Goal: Navigation & Orientation: Find specific page/section

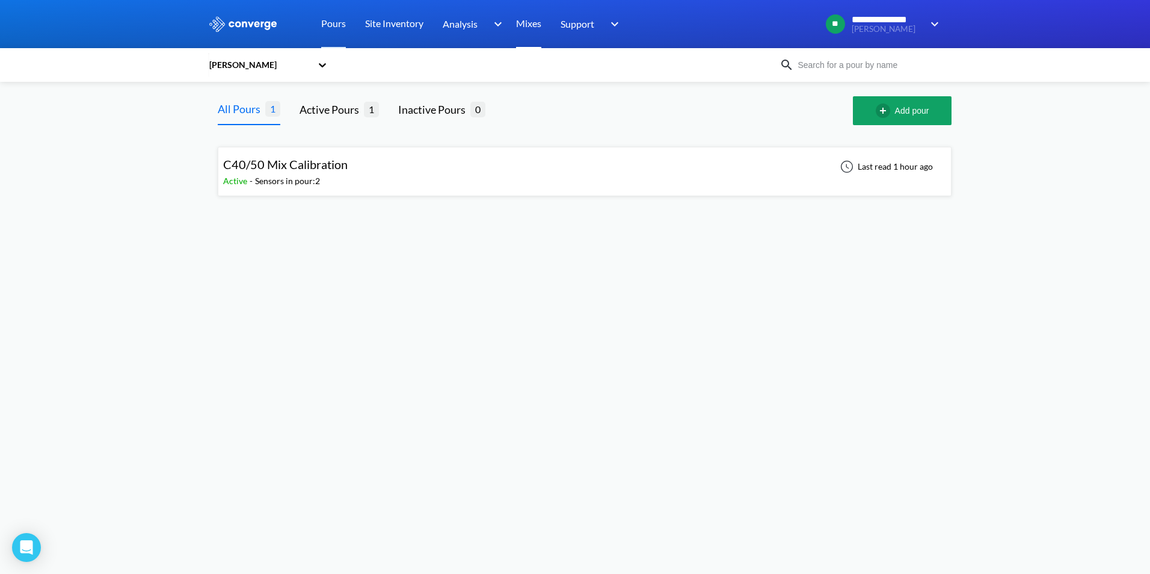
click at [529, 26] on link "Mixes" at bounding box center [528, 24] width 25 height 48
click at [318, 174] on div "Sensors in pour: 2" at bounding box center [287, 180] width 65 height 13
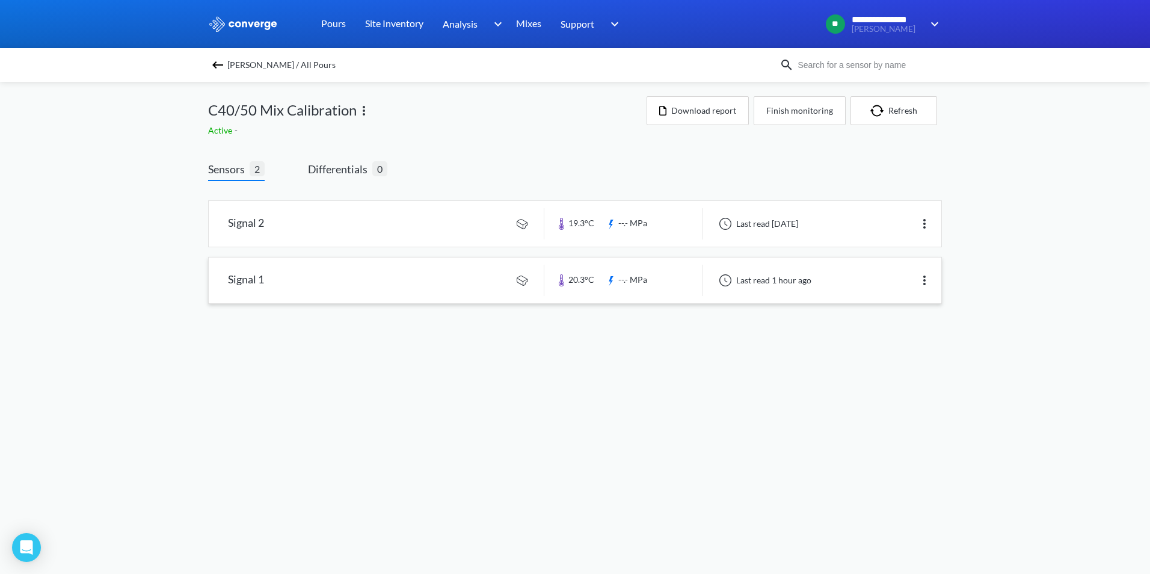
click at [397, 279] on link at bounding box center [575, 280] width 733 height 46
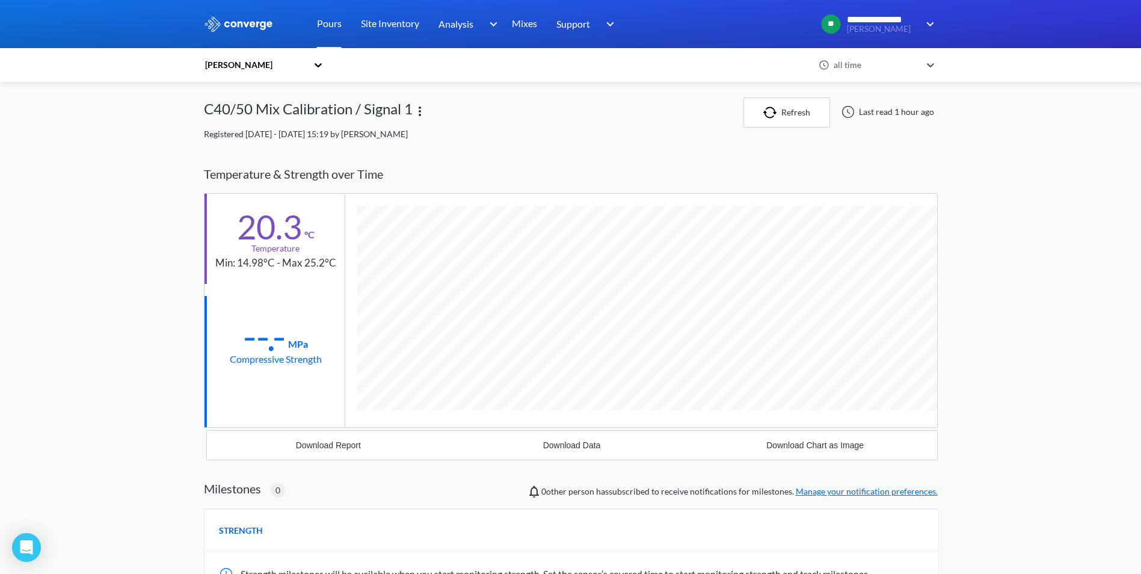
scroll to position [635, 734]
click at [516, 19] on link "Mixes" at bounding box center [524, 24] width 25 height 48
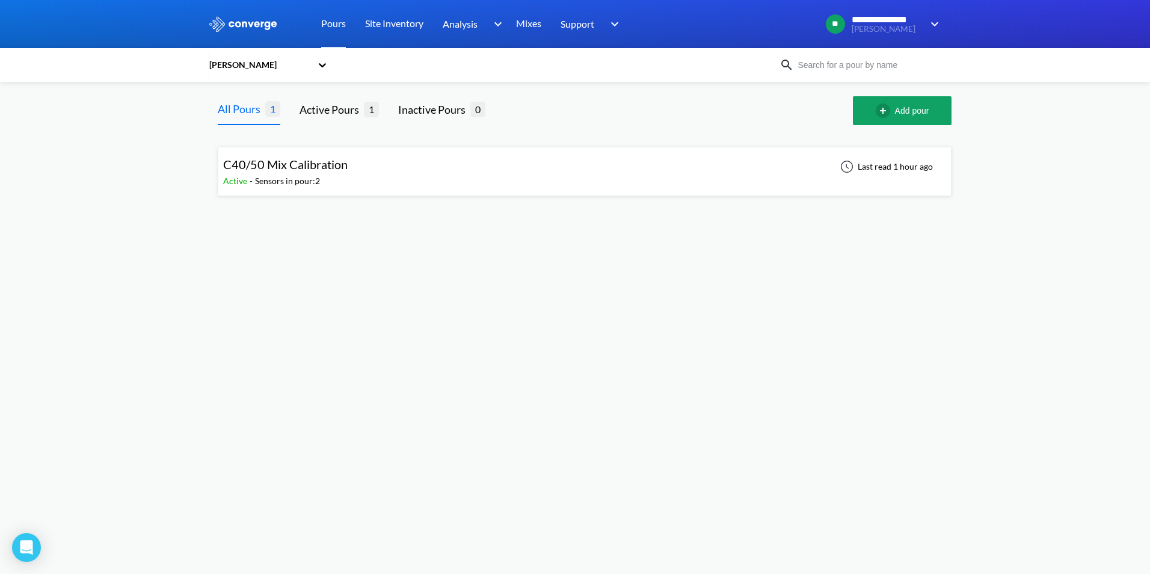
click at [325, 182] on div "Active - Sensors in pour: 2" at bounding box center [288, 180] width 131 height 13
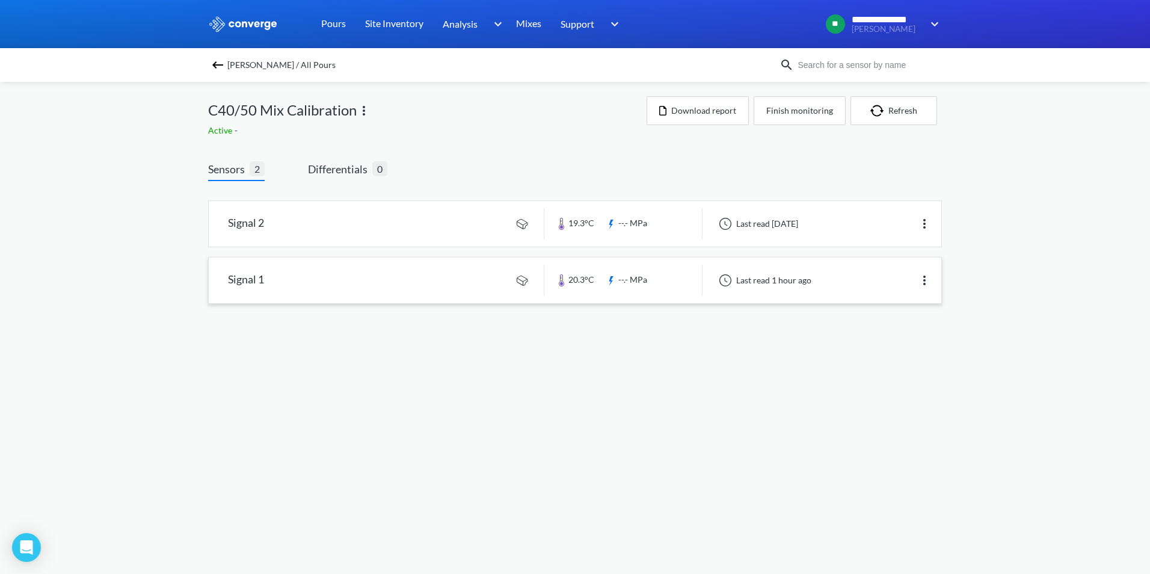
click at [428, 288] on link at bounding box center [575, 280] width 733 height 46
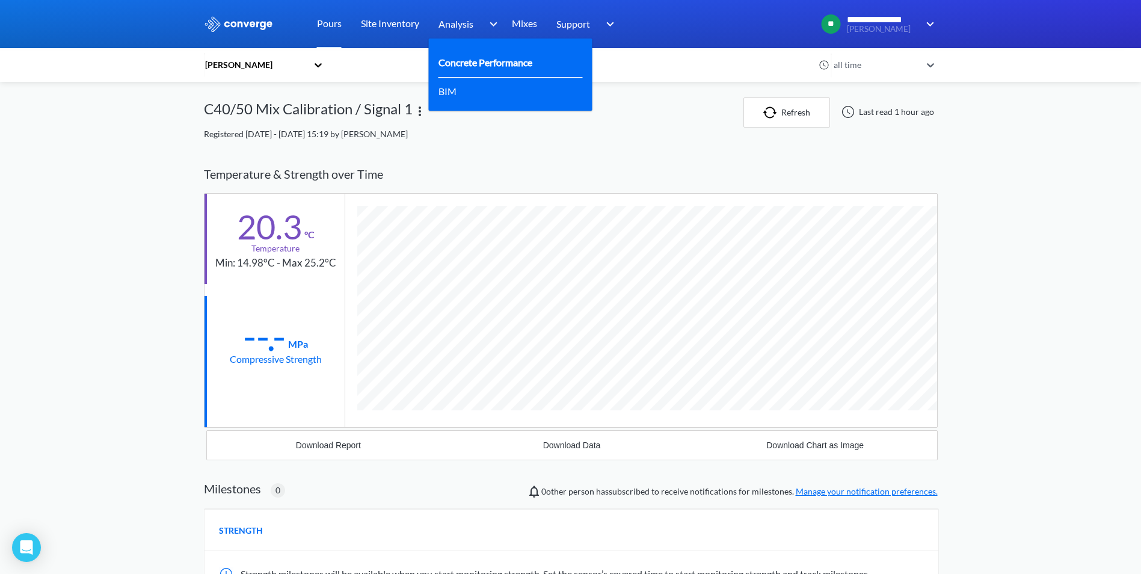
click at [491, 55] on link "Concrete Performance" at bounding box center [486, 62] width 94 height 15
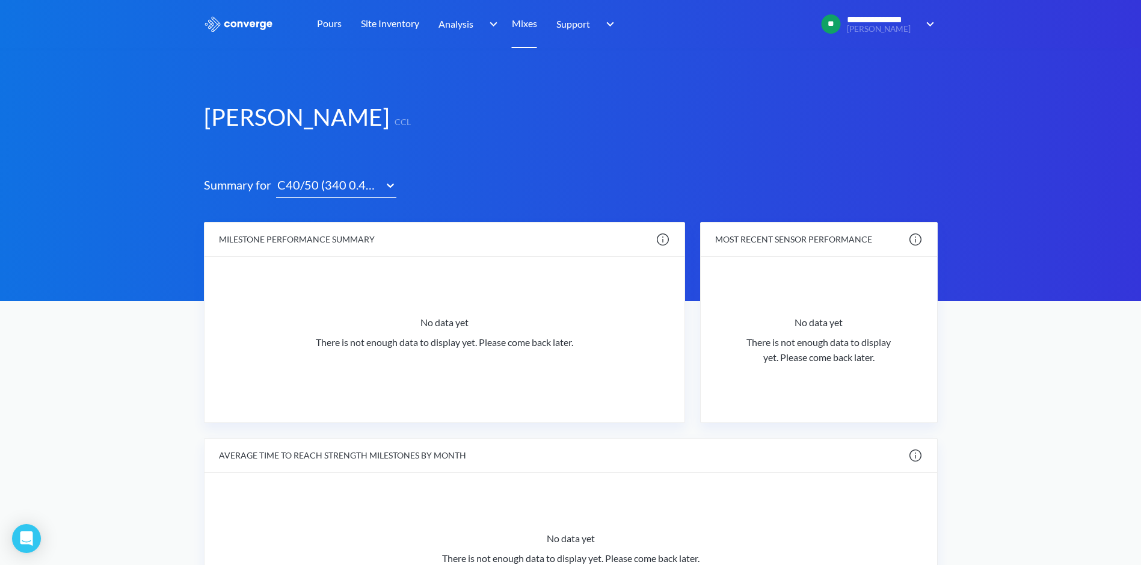
click at [532, 28] on link "Mixes" at bounding box center [524, 24] width 25 height 48
